Goal: Obtain resource: Obtain resource

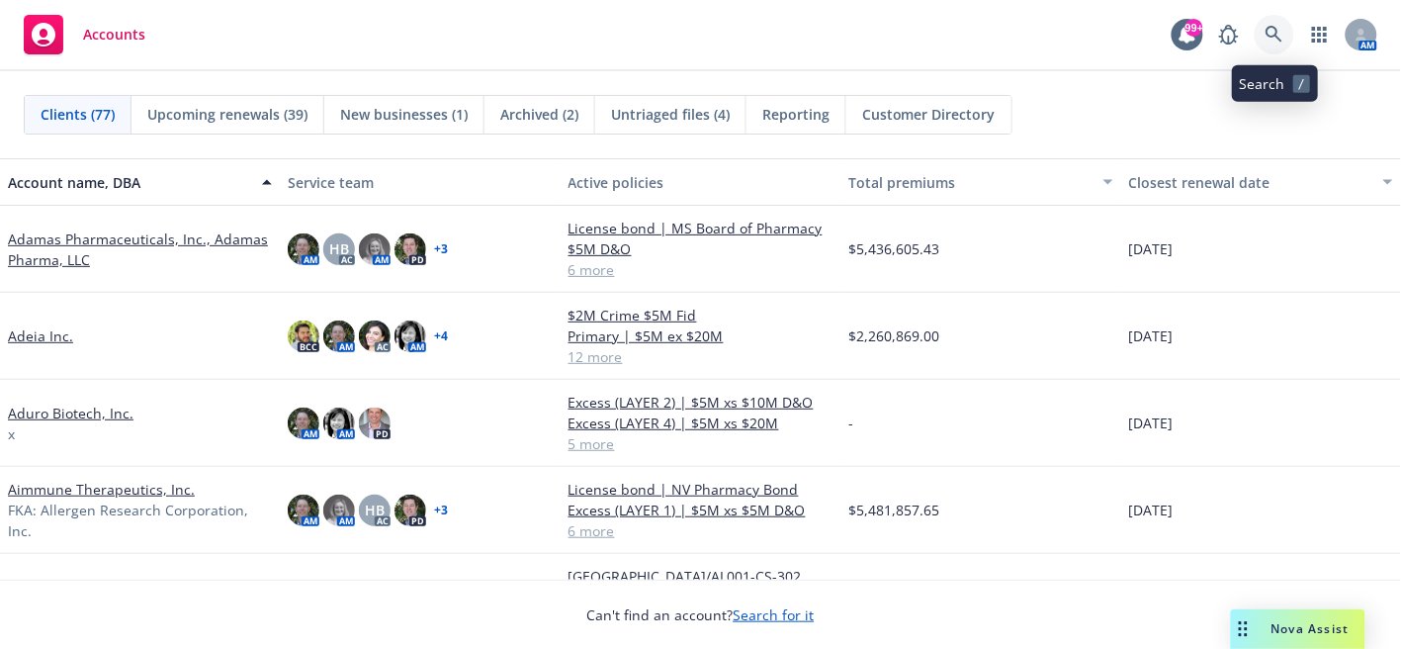
click at [1276, 37] on icon at bounding box center [1275, 35] width 18 height 18
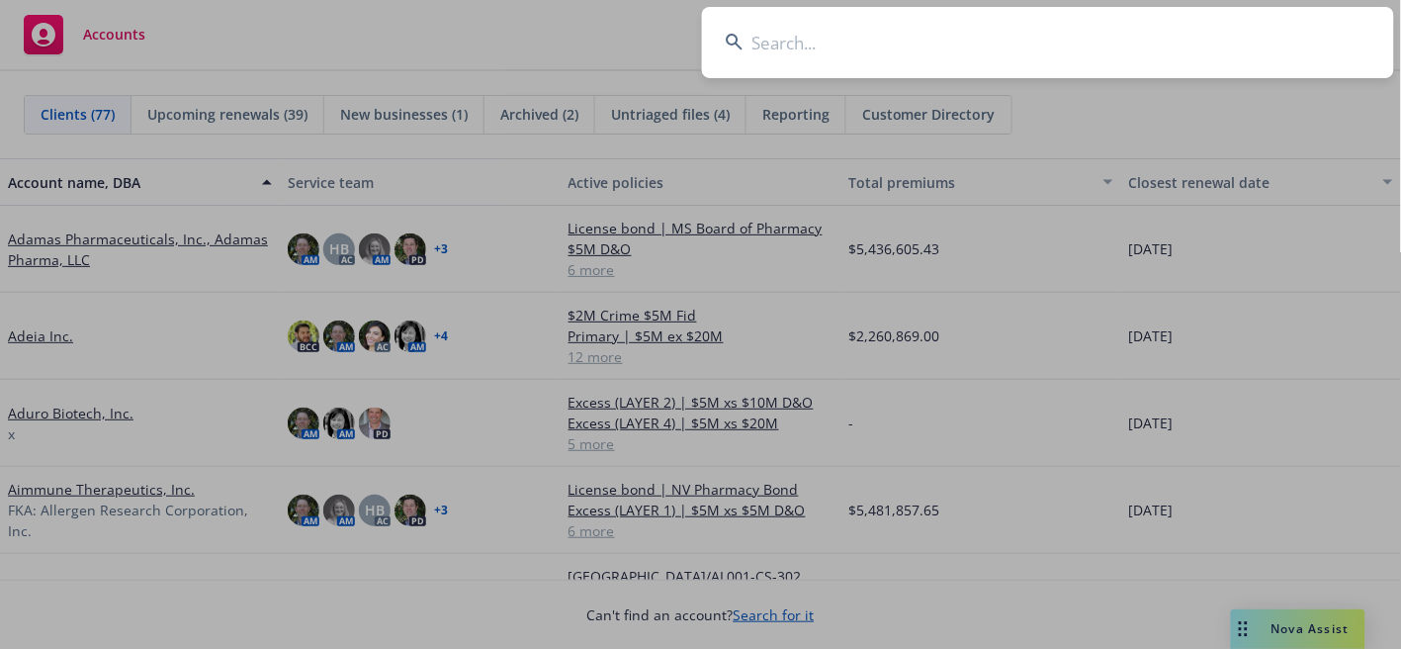
click at [1030, 44] on input at bounding box center [1048, 42] width 692 height 71
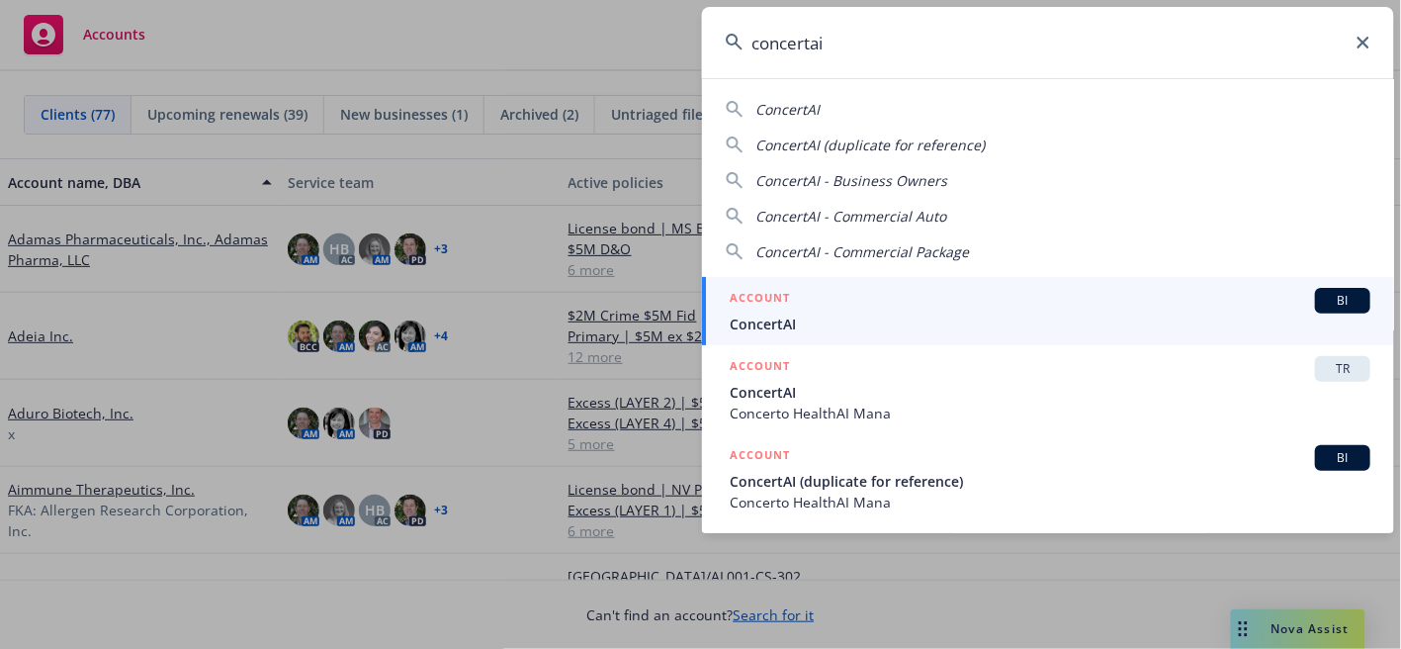
type input "concertai"
click at [768, 323] on span "ConcertAI" at bounding box center [1050, 323] width 641 height 21
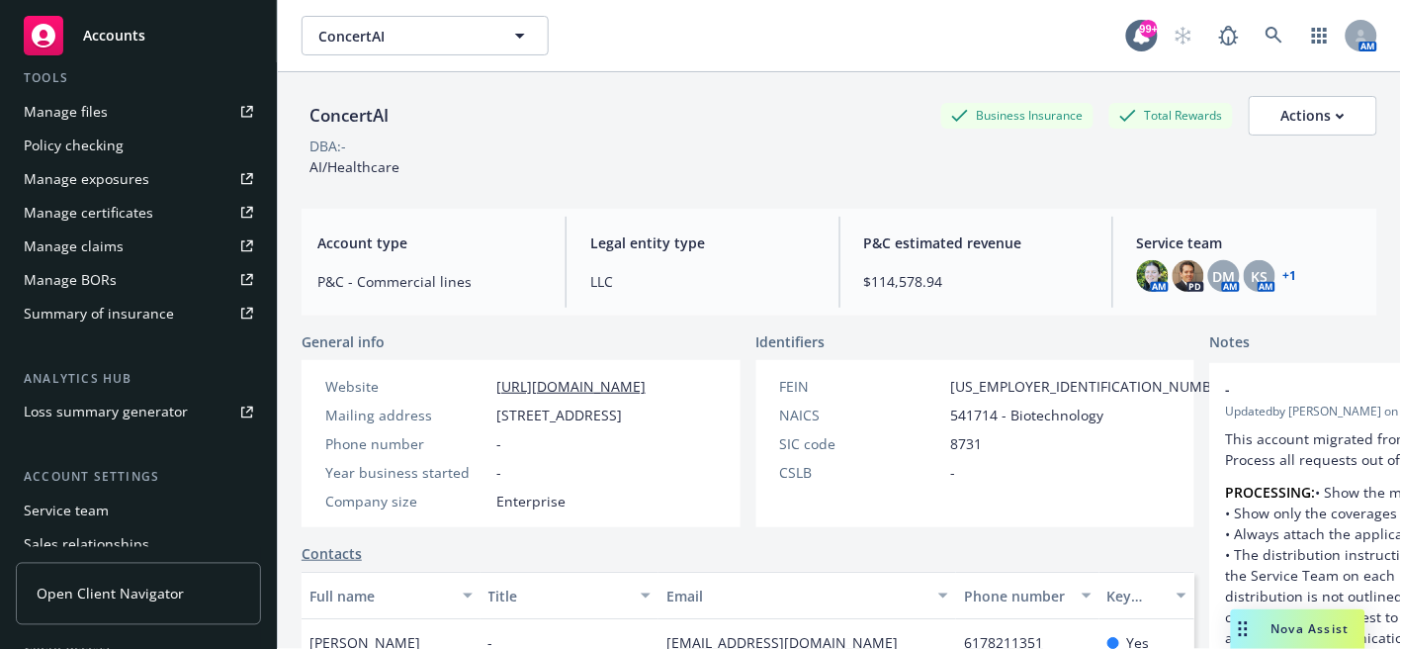
scroll to position [452, 0]
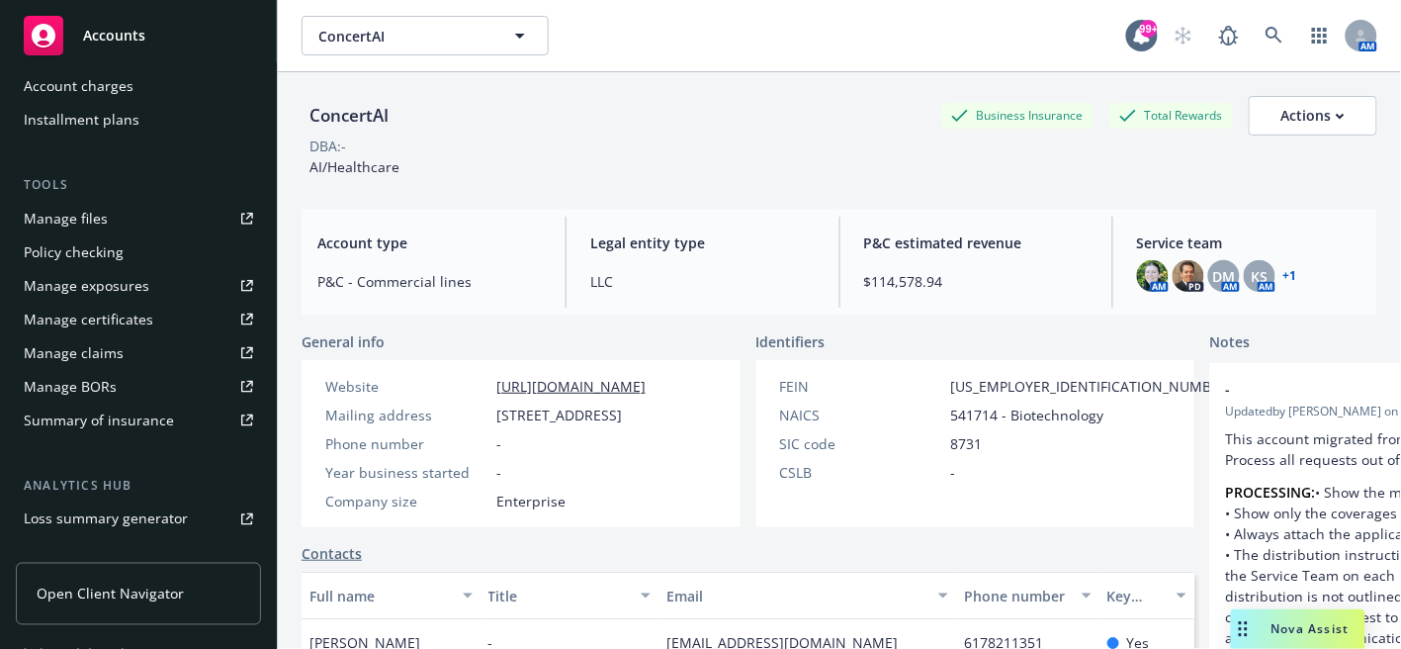
click at [82, 220] on div "Manage files" at bounding box center [66, 219] width 84 height 32
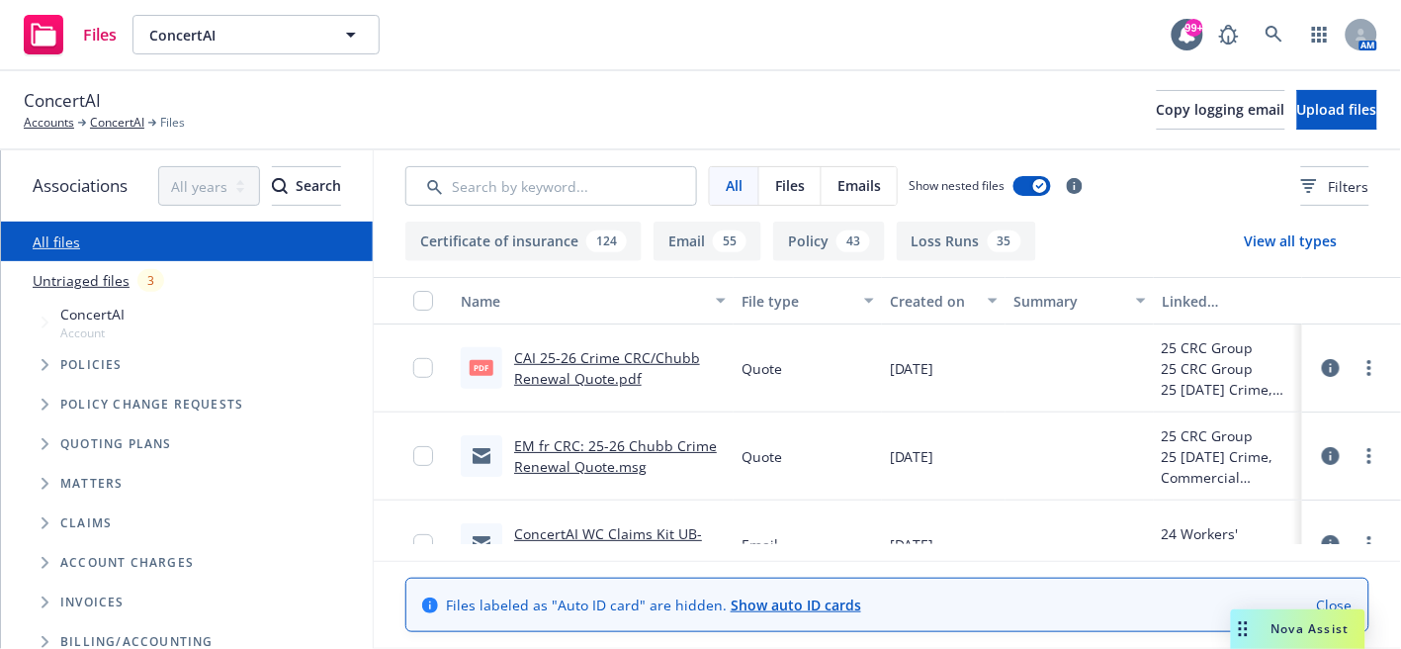
click at [805, 235] on button "Policy 43" at bounding box center [829, 241] width 112 height 40
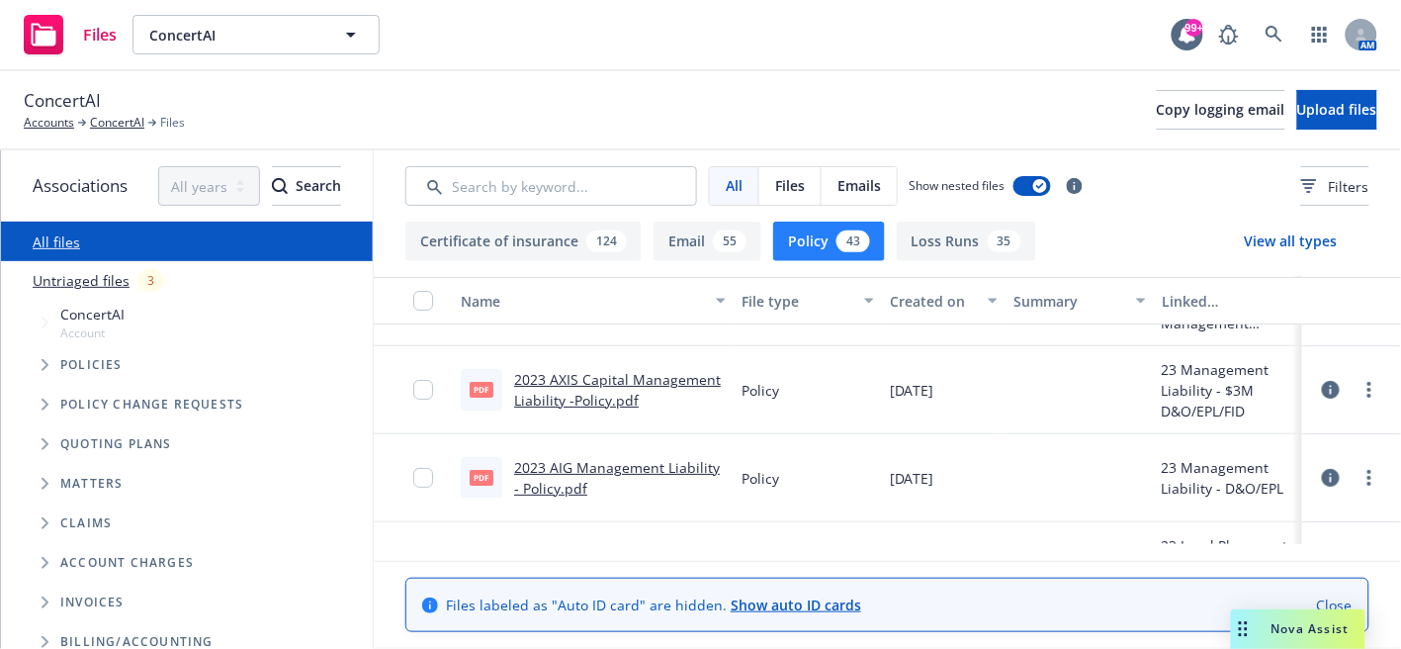
scroll to position [1757, 0]
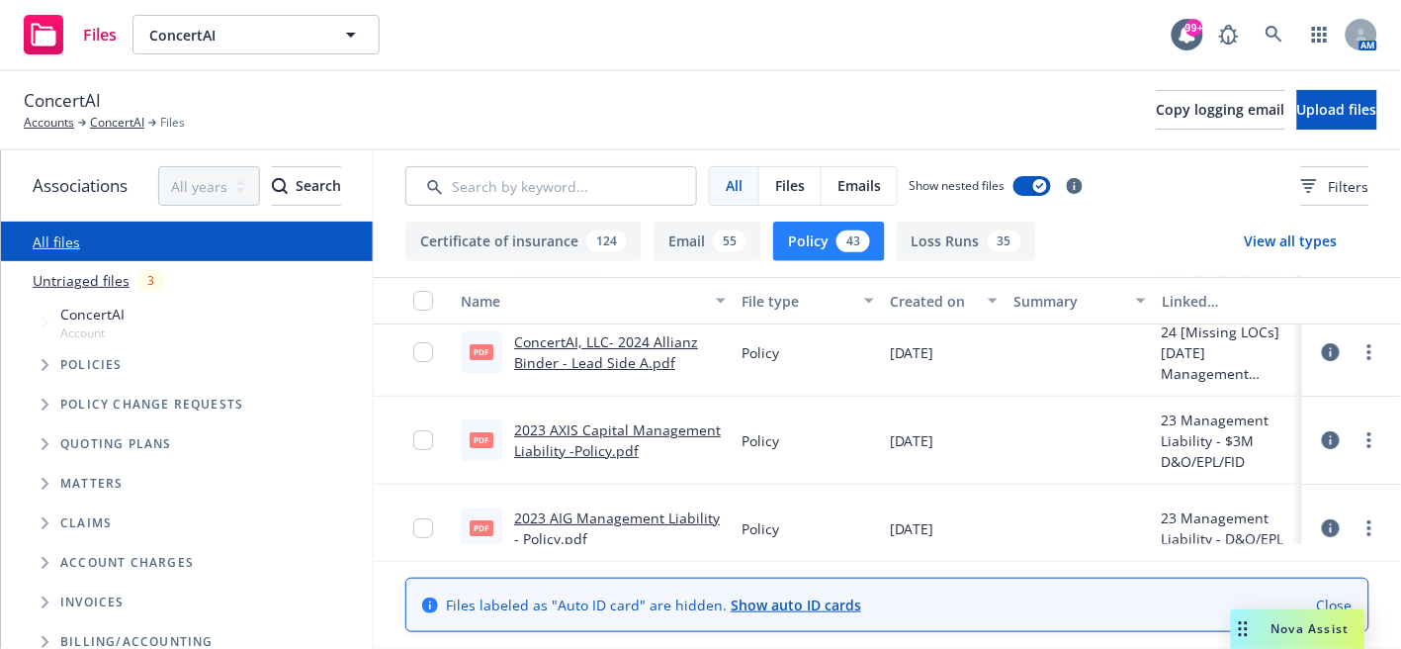
click at [608, 516] on link "2023 AIG Management Liability - Policy.pdf" at bounding box center [617, 528] width 206 height 40
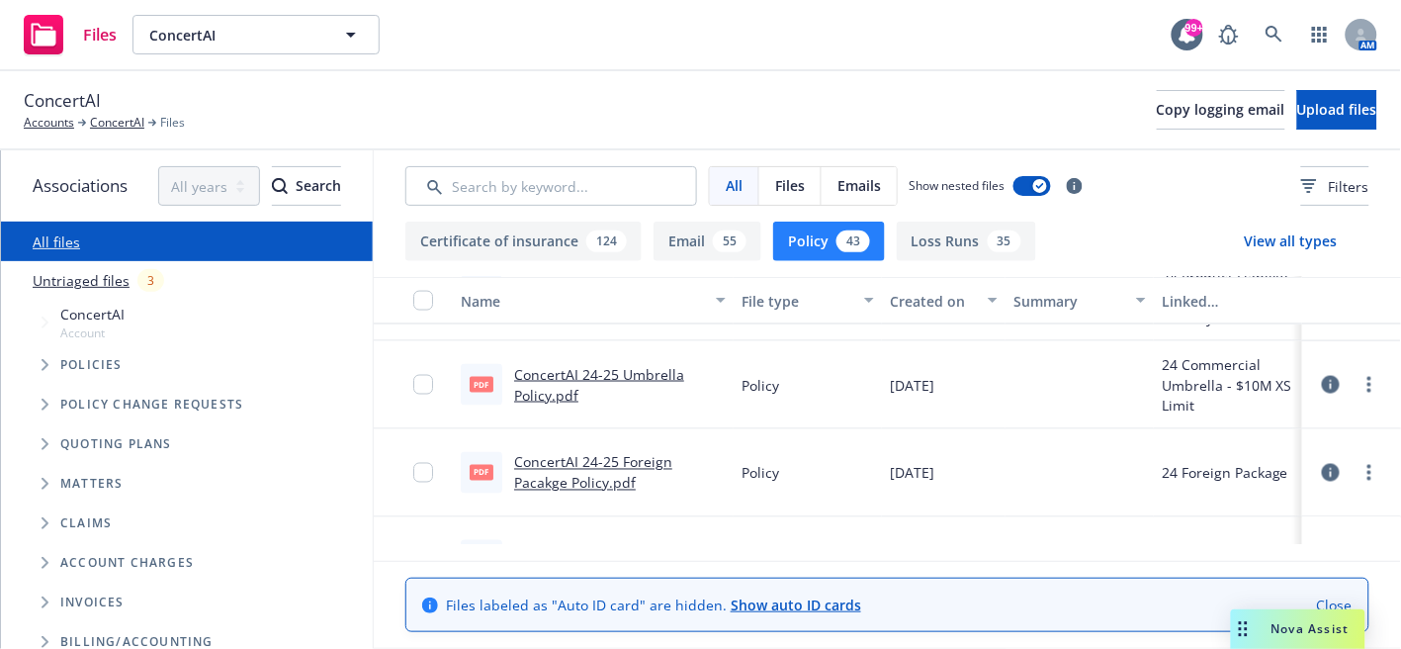
scroll to position [878, 0]
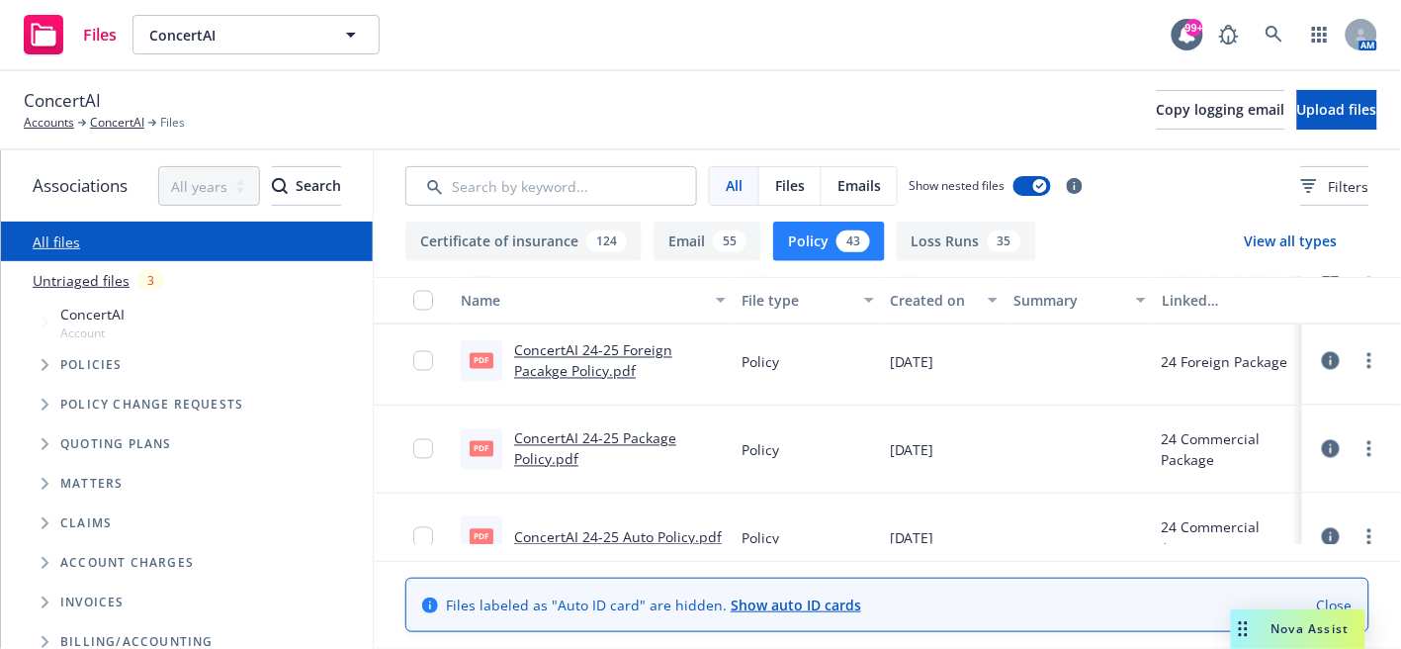
click at [601, 439] on link "ConcertAI 24-25 Package Policy.pdf" at bounding box center [595, 449] width 162 height 40
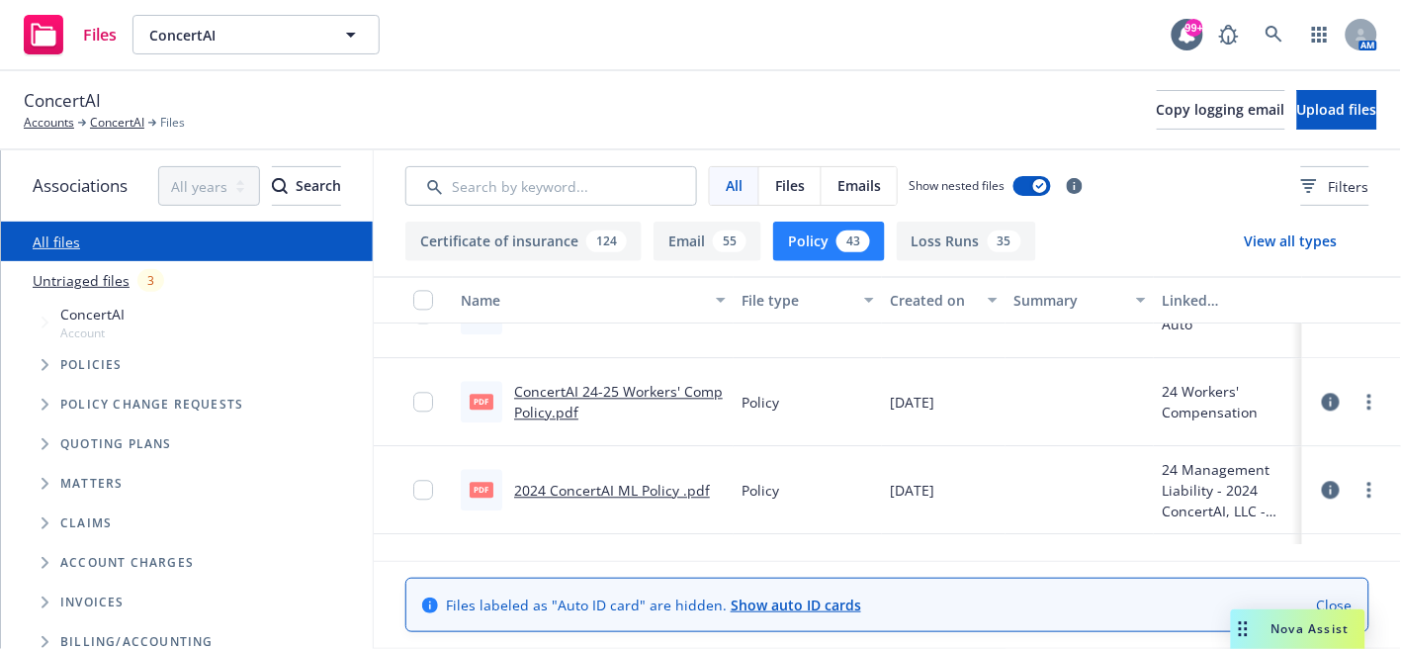
scroll to position [1208, 0]
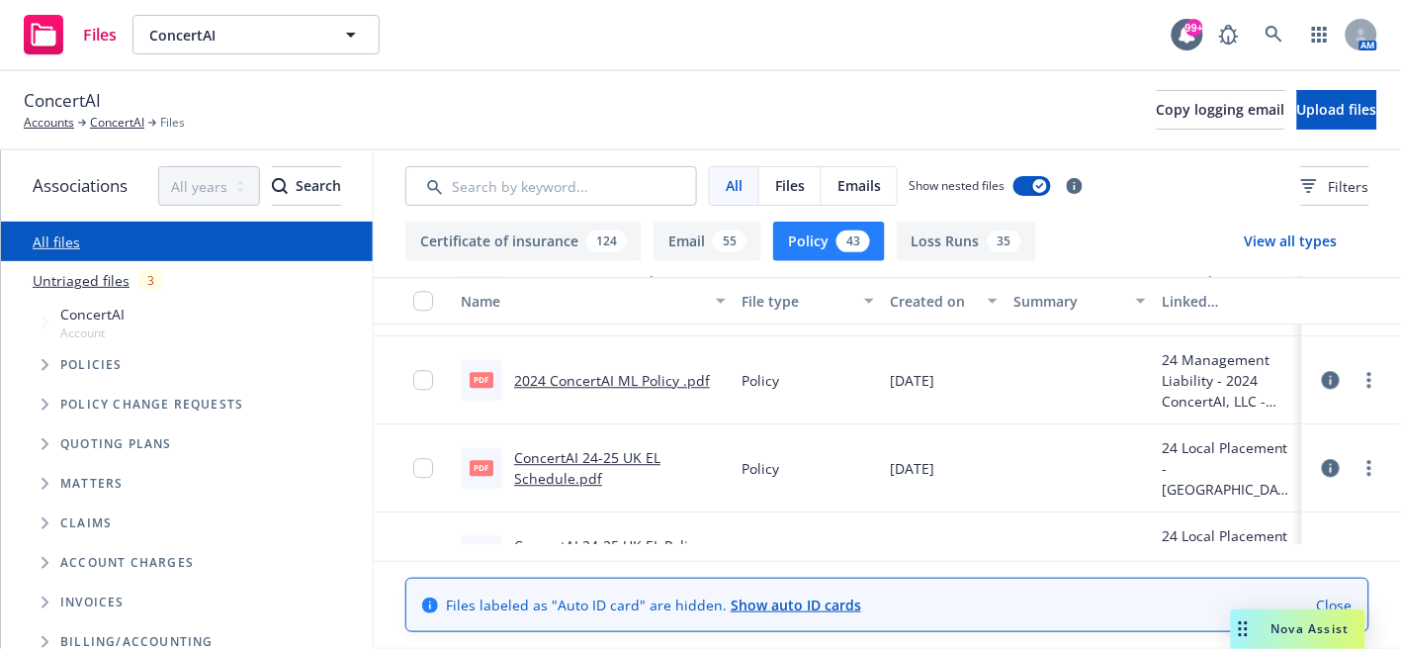
click at [678, 382] on link "2024 ConcertAI ML Policy .pdf" at bounding box center [612, 380] width 196 height 19
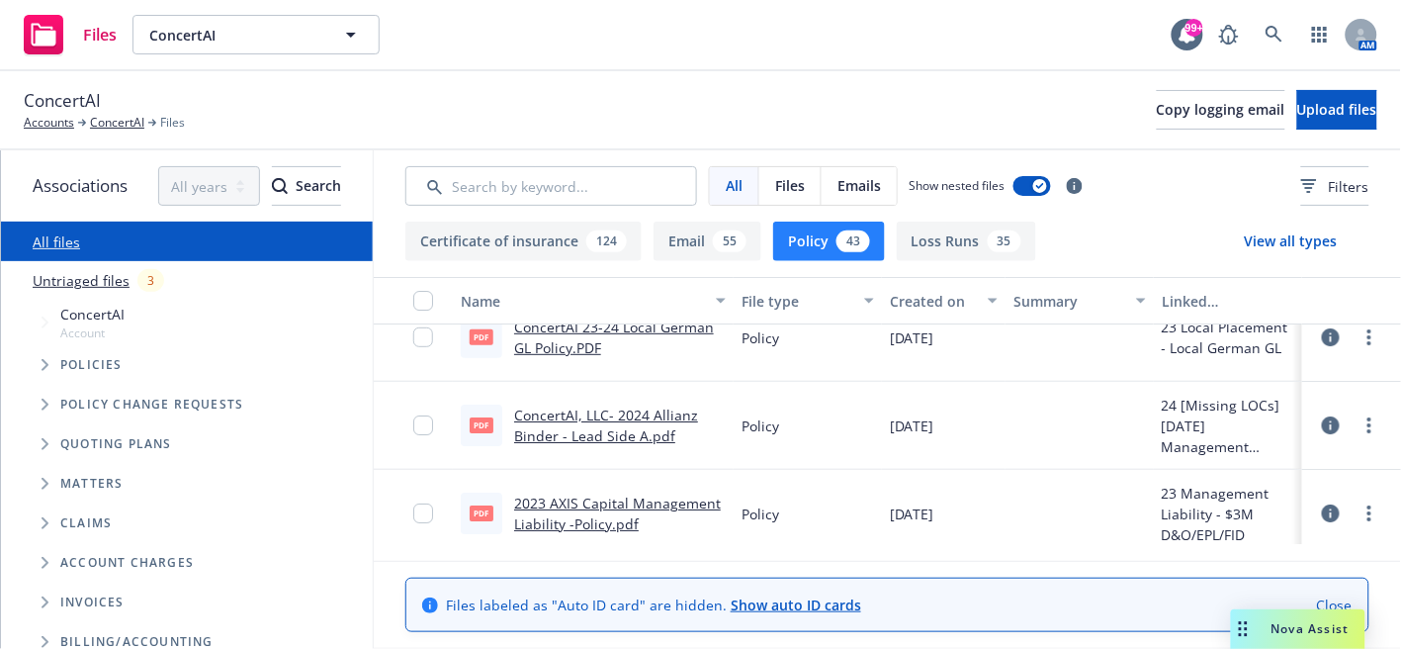
scroll to position [1757, 0]
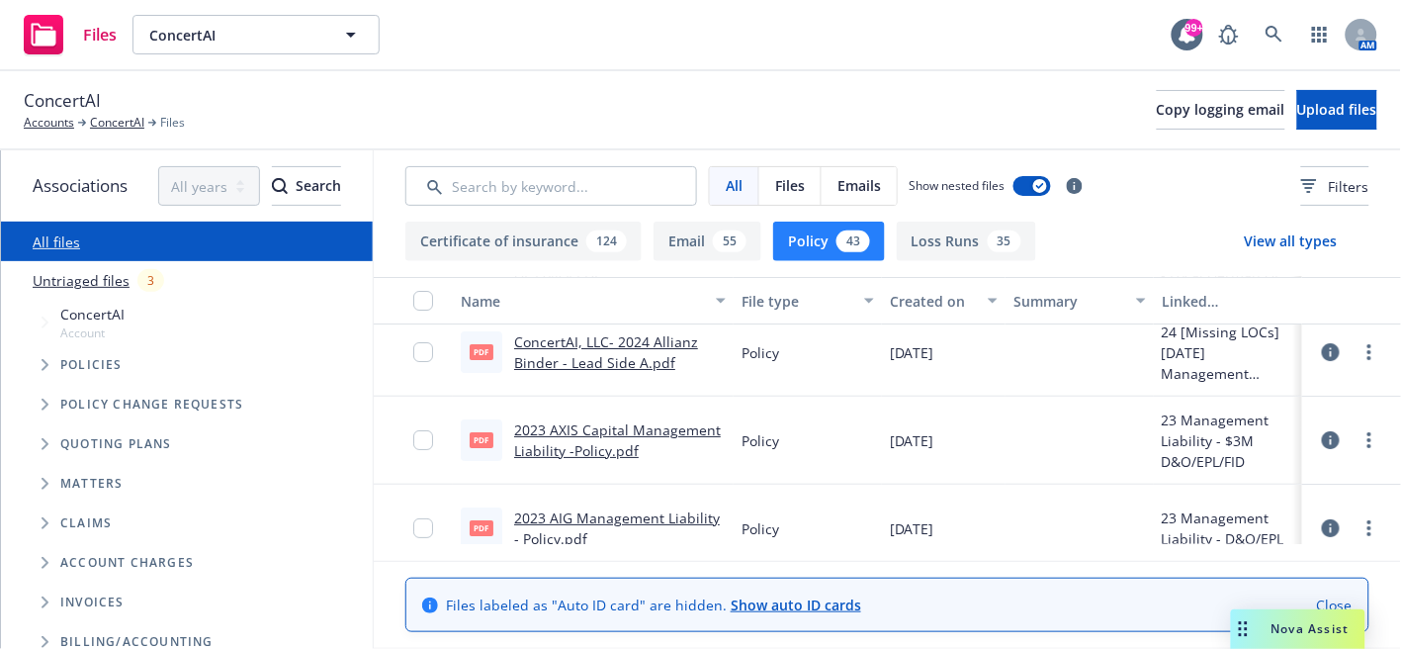
click at [670, 517] on link "2023 AIG Management Liability - Policy.pdf" at bounding box center [617, 528] width 206 height 40
